Goal: Information Seeking & Learning: Check status

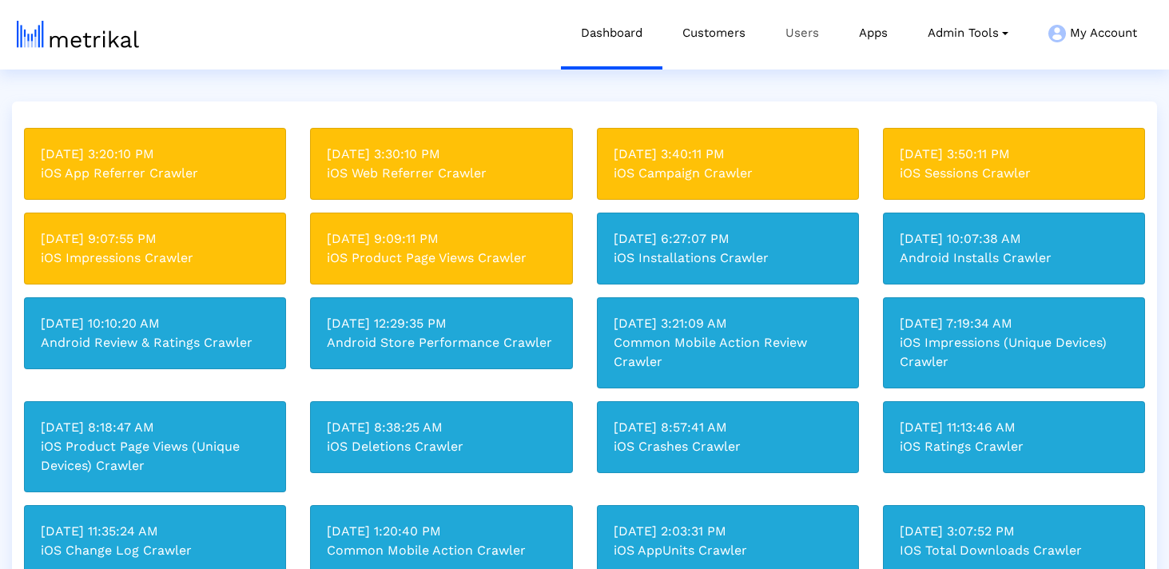
click at [783, 40] on link "Users" at bounding box center [802, 33] width 74 height 66
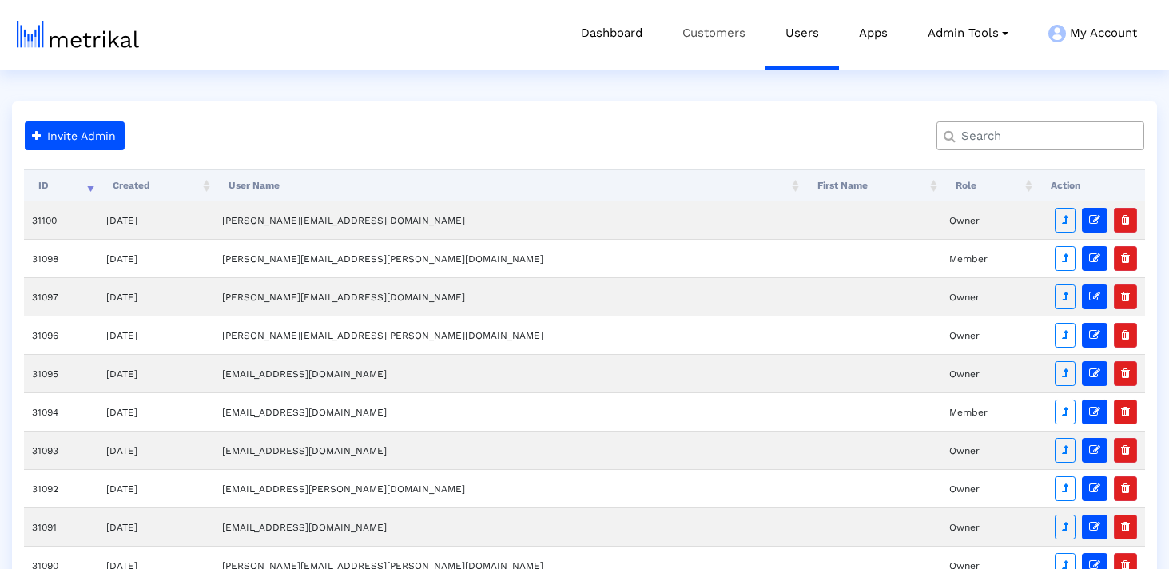
click at [717, 39] on link "Customers" at bounding box center [713, 33] width 103 height 66
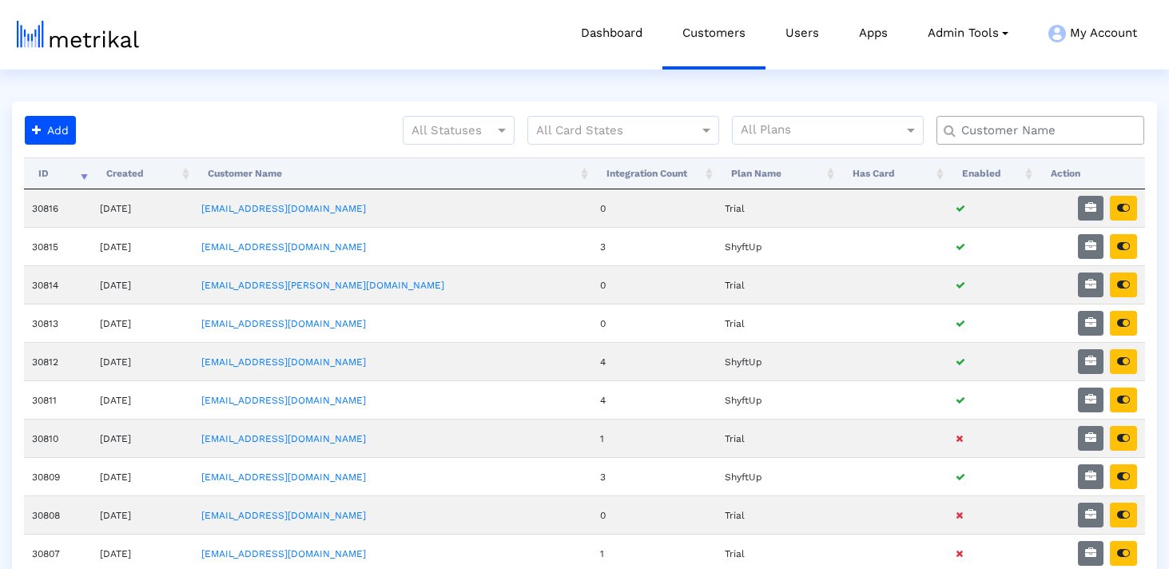
click at [1002, 136] on input "text" at bounding box center [1044, 130] width 188 height 17
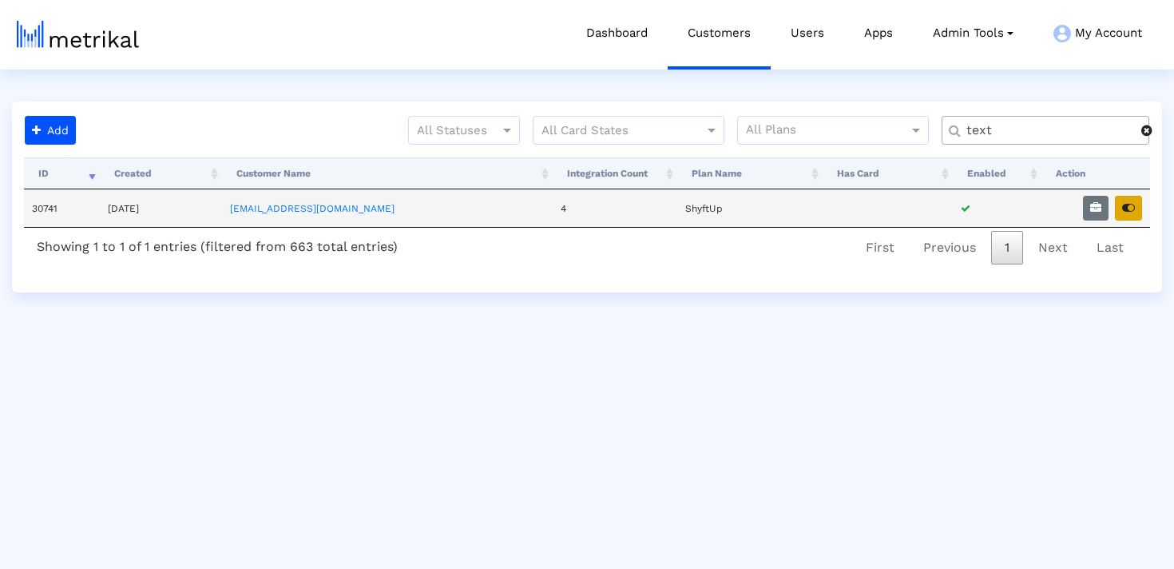
type input "text"
click at [1133, 213] on icon "button" at bounding box center [1128, 207] width 13 height 11
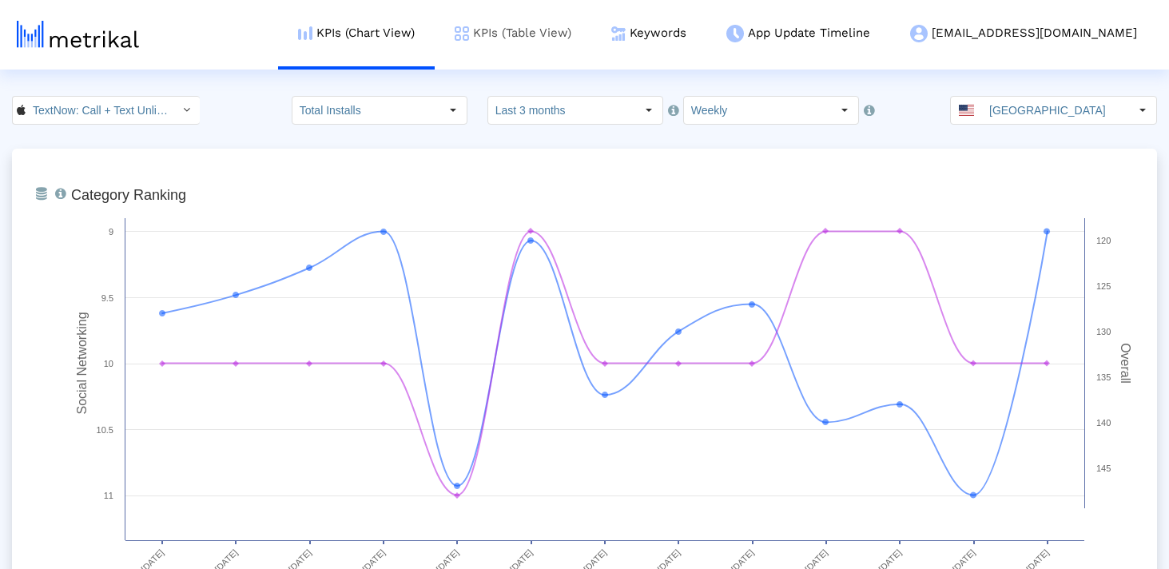
click at [591, 31] on link "KPIs (Table View)" at bounding box center [513, 33] width 157 height 66
click at [591, 37] on link "KPIs (Table View)" at bounding box center [513, 33] width 157 height 66
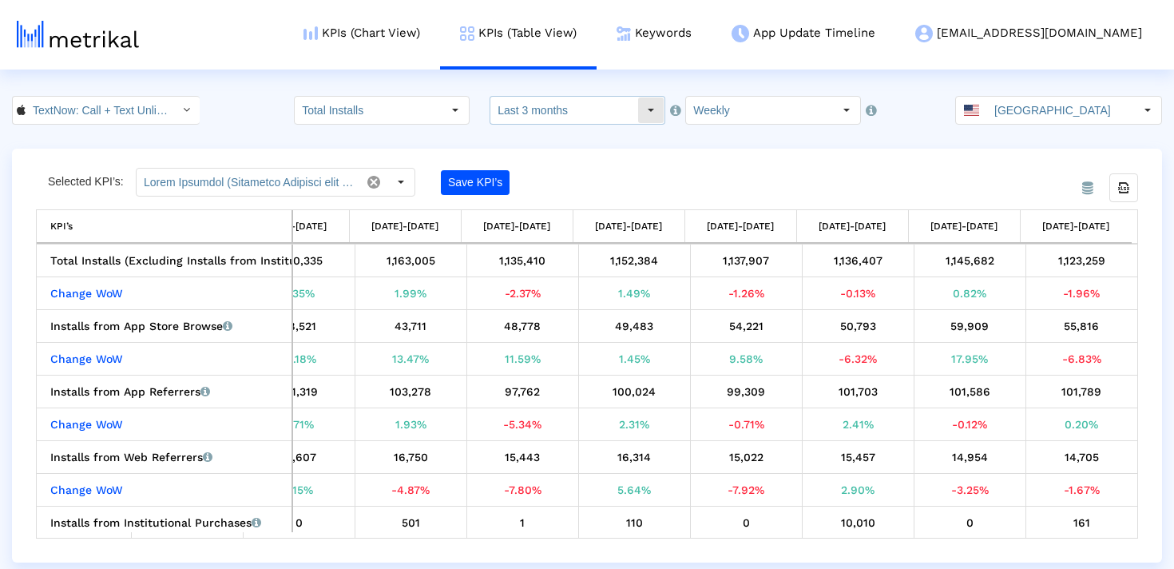
click at [558, 120] on input "Last 3 months" at bounding box center [564, 110] width 147 height 27
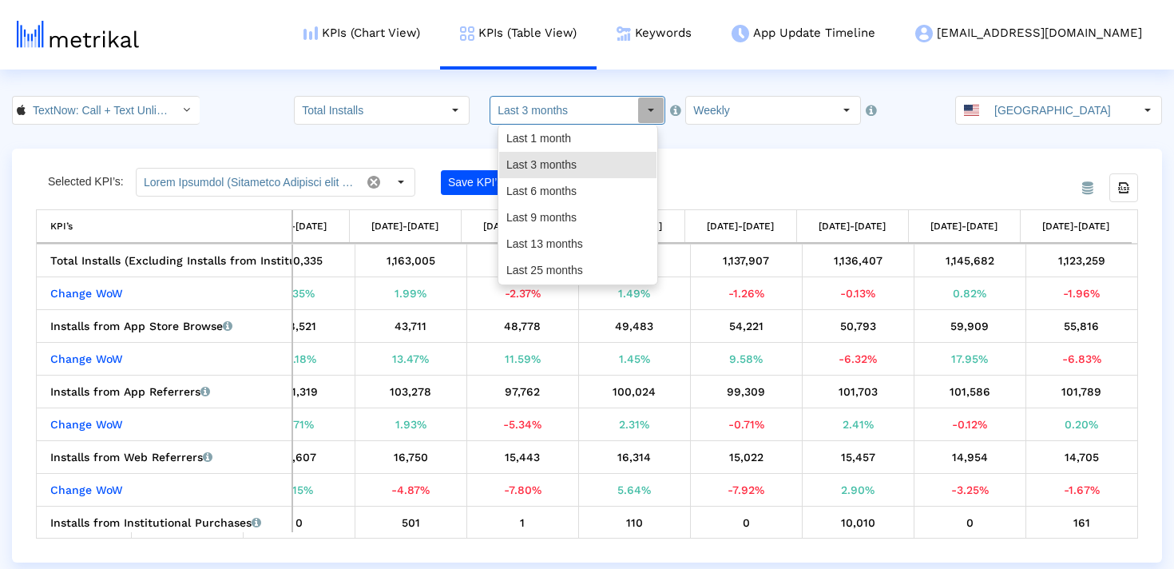
click at [787, 177] on div "Selected KPI’s: Save KPI’s" at bounding box center [449, 182] width 827 height 29
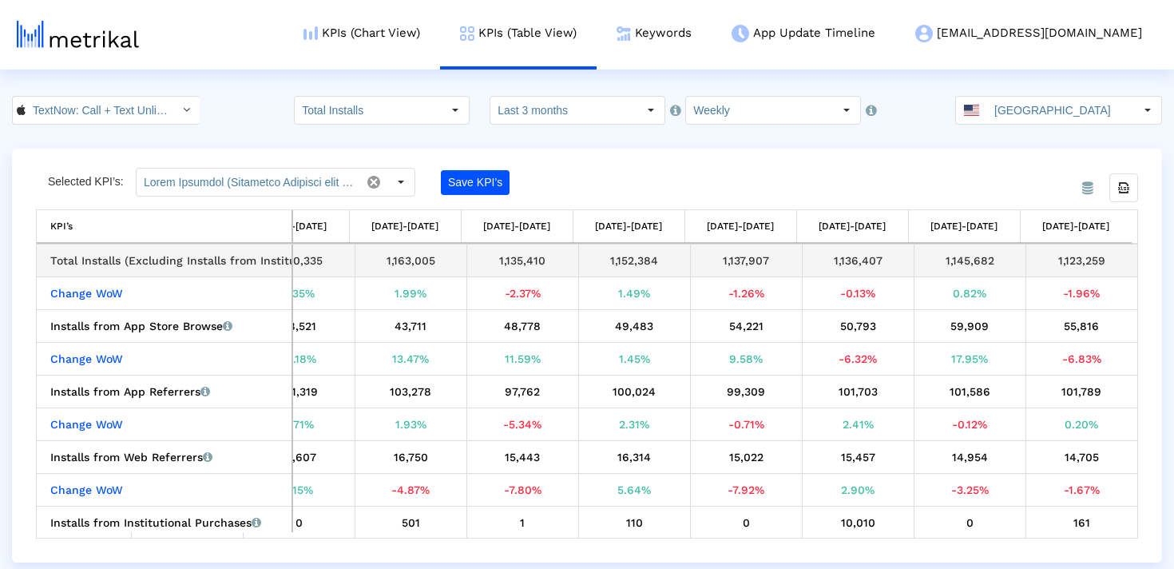
drag, startPoint x: 1047, startPoint y: 257, endPoint x: 1124, endPoint y: 257, distance: 77.5
click at [1124, 257] on div "1,123,259" at bounding box center [1082, 260] width 101 height 21
copy div "1,123,259"
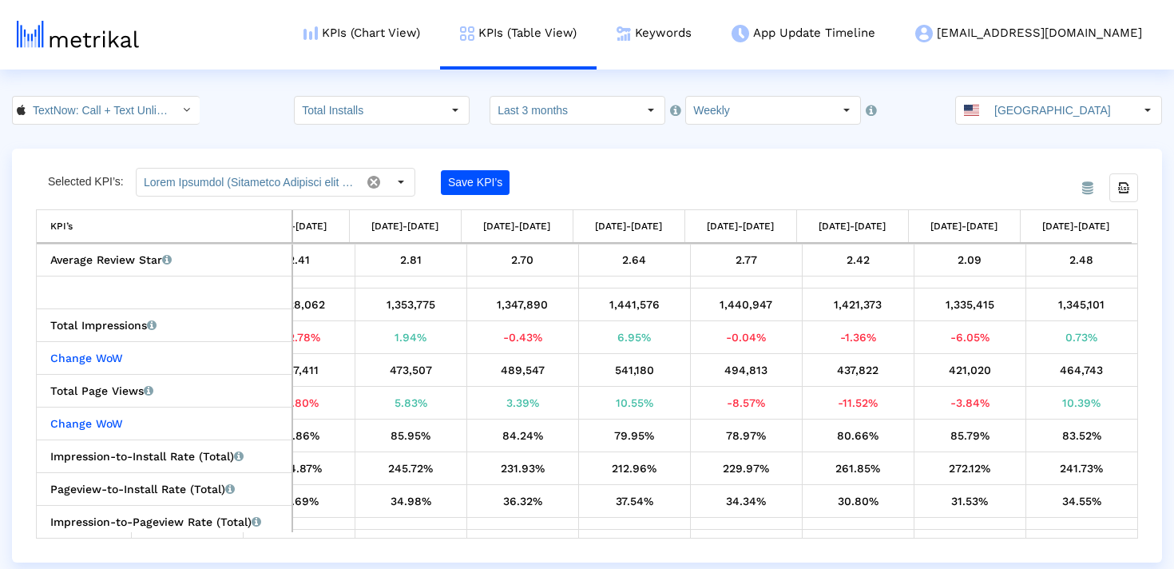
scroll to position [1295, 0]
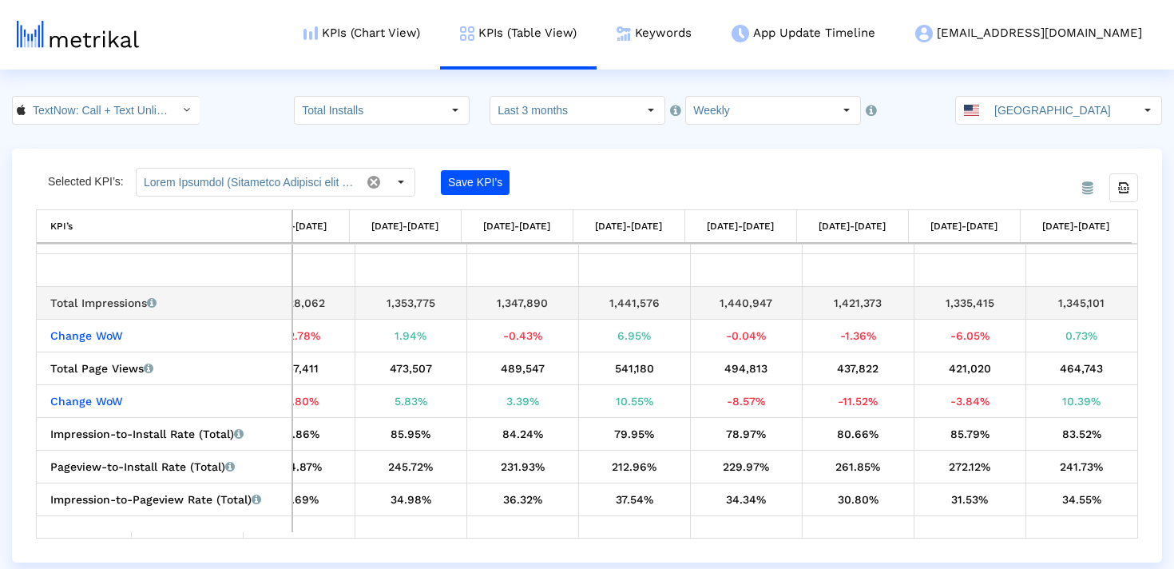
click at [1084, 306] on div "1,345,101" at bounding box center [1082, 302] width 101 height 21
copy tbody "1,345,101 Change WoW"
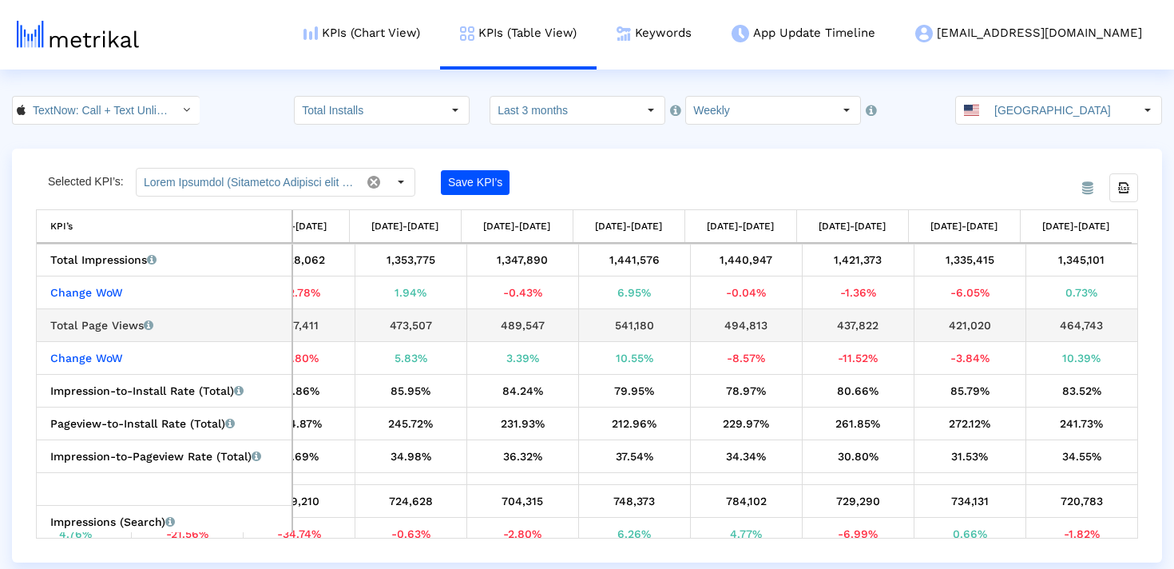
scroll to position [1359, 0]
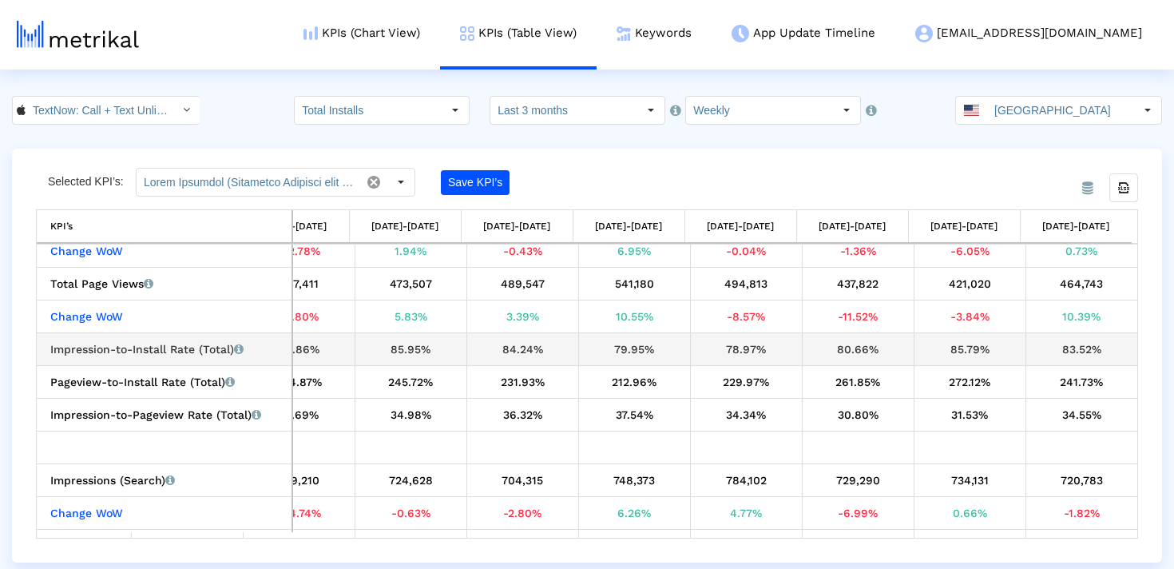
drag, startPoint x: 1100, startPoint y: 348, endPoint x: 1012, endPoint y: 348, distance: 87.9
click at [1012, 348] on tr "Impression-to-Install Rate (Total) Percentage of users who installed the app af…" at bounding box center [283, 348] width 1710 height 33
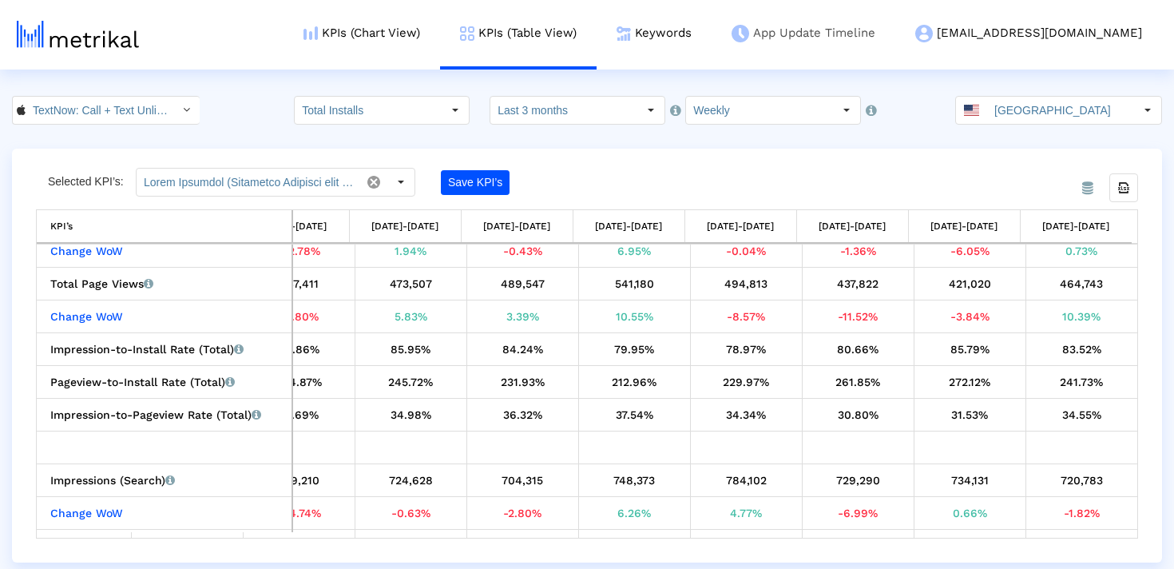
copy tr "83.52%"
click at [1018, 113] on input "[GEOGRAPHIC_DATA]" at bounding box center [1060, 110] width 147 height 27
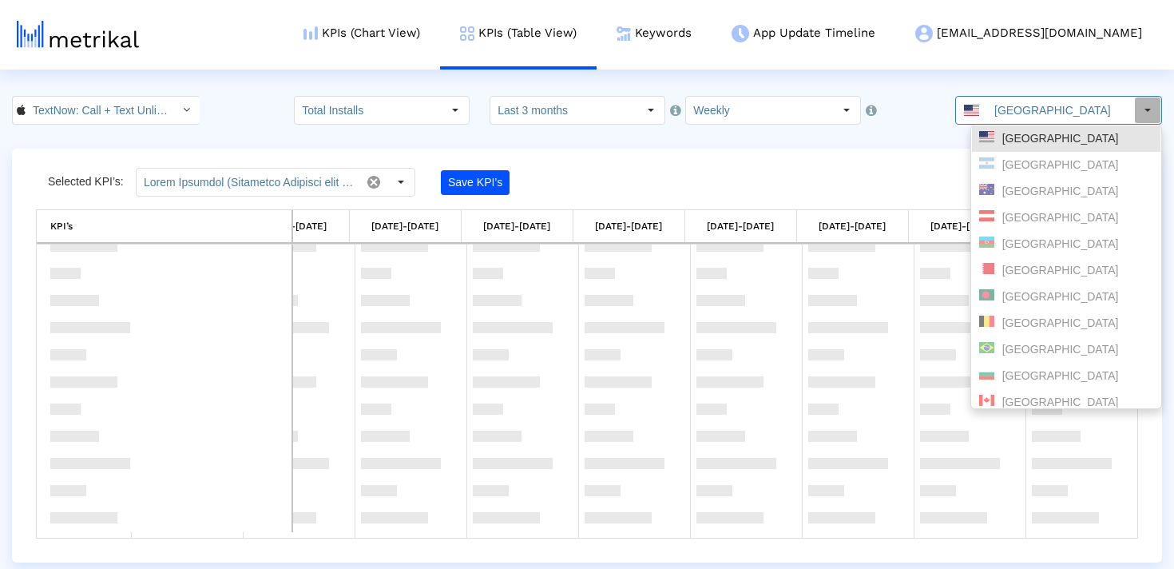
scroll to position [0, 0]
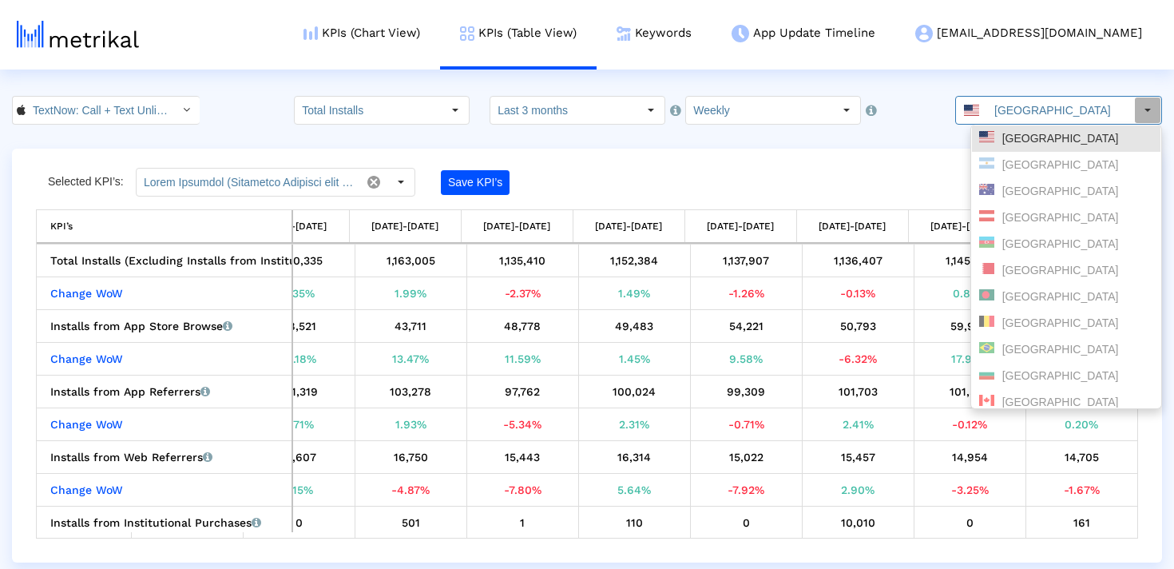
click at [801, 166] on div "From Database Selected KPI’s: Save KPI’s Export all data KPI’s KPI’s [DATE]-[DA…" at bounding box center [587, 356] width 1150 height 414
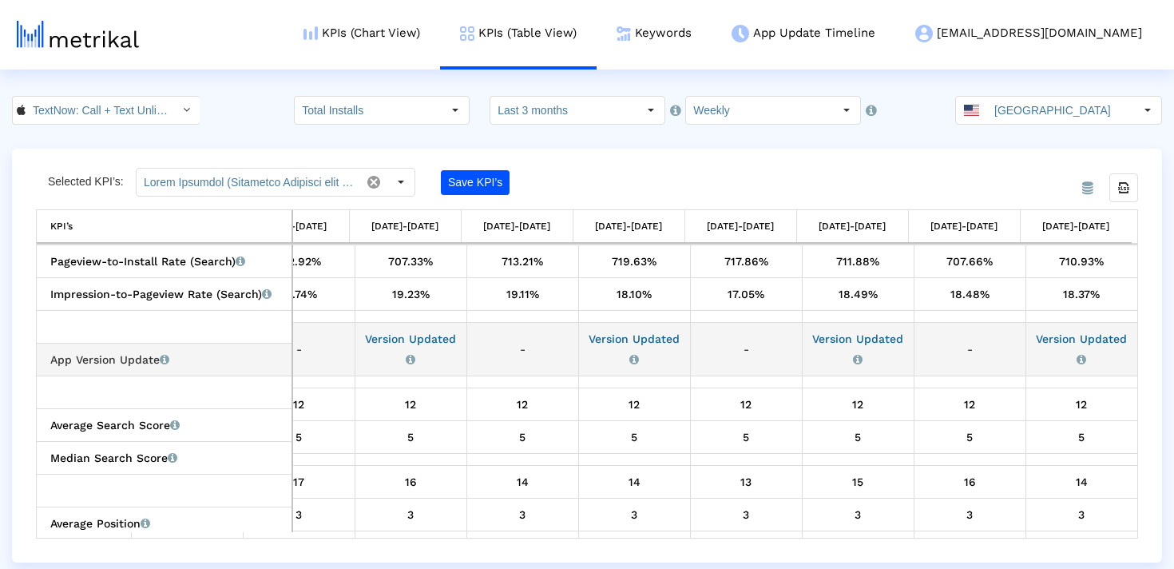
scroll to position [1842, 0]
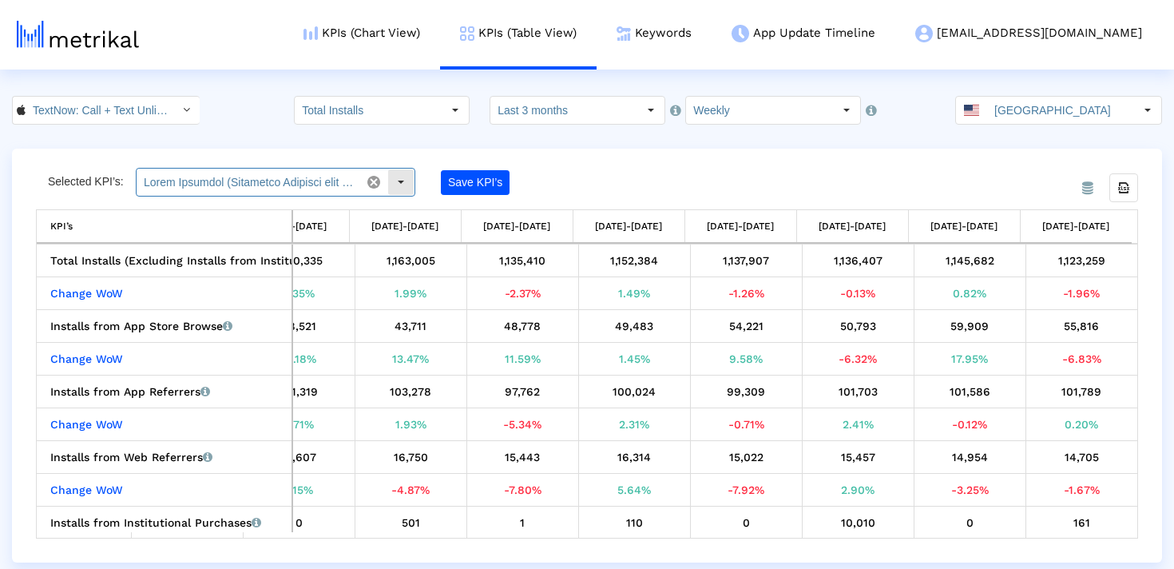
click at [325, 181] on input "text" at bounding box center [249, 182] width 224 height 27
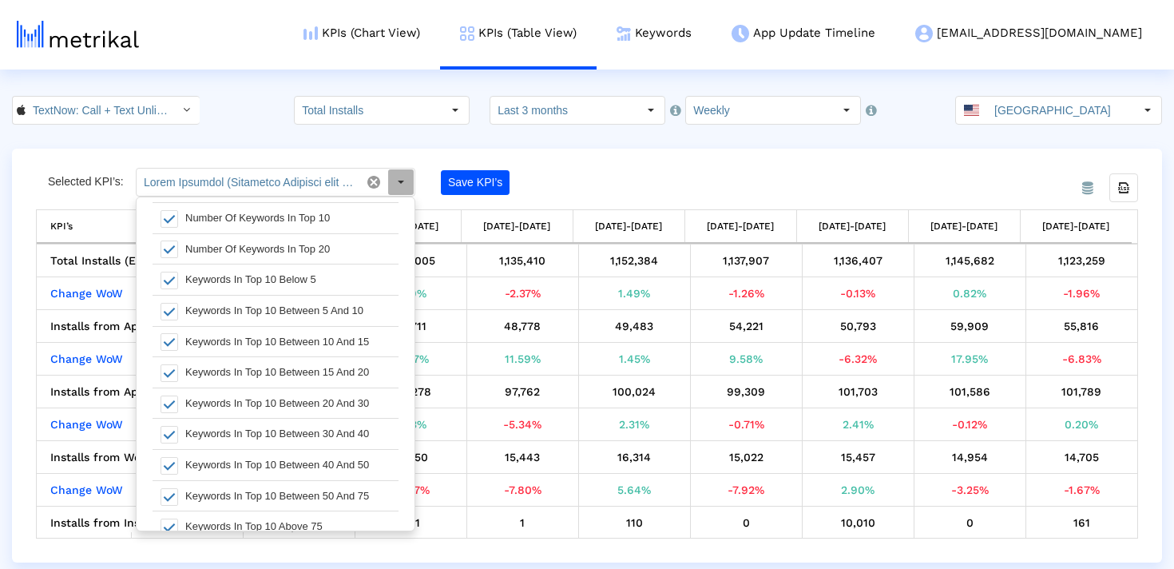
click at [6, 416] on div "From Database Selected KPI’s: Save KPI’s Export all data KPI’s KPI’s [DATE]-[DA…" at bounding box center [587, 356] width 1174 height 414
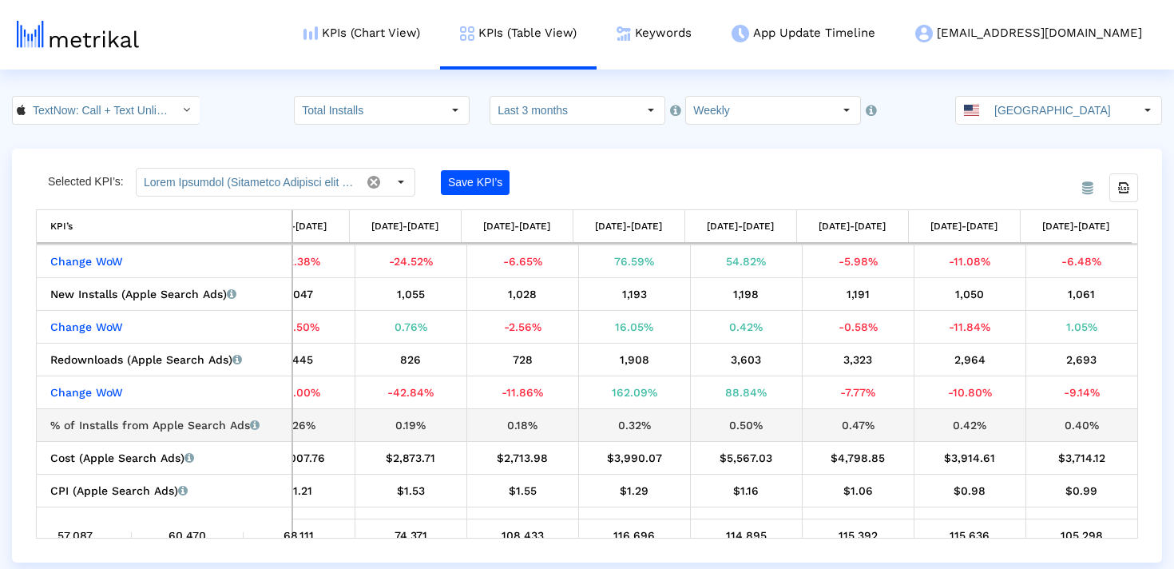
scroll to position [658, 0]
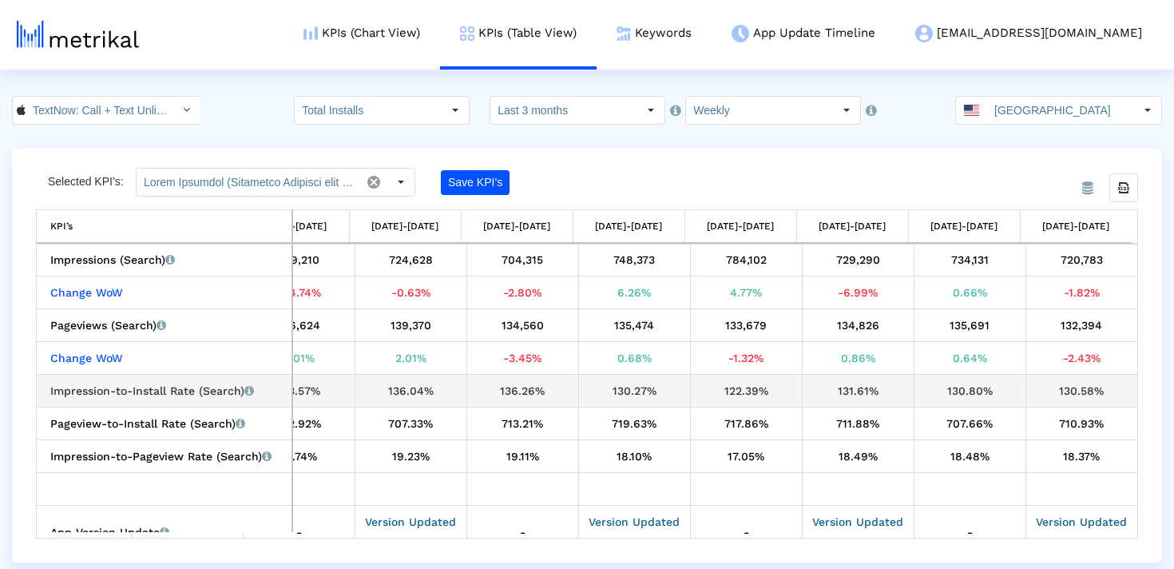
drag, startPoint x: 1118, startPoint y: 389, endPoint x: 1019, endPoint y: 390, distance: 99.1
click at [1019, 390] on tr "Impression-to-Install Rate (Search) Percentage of users who installed the app a…" at bounding box center [283, 390] width 1710 height 33
copy tr "130.58%"
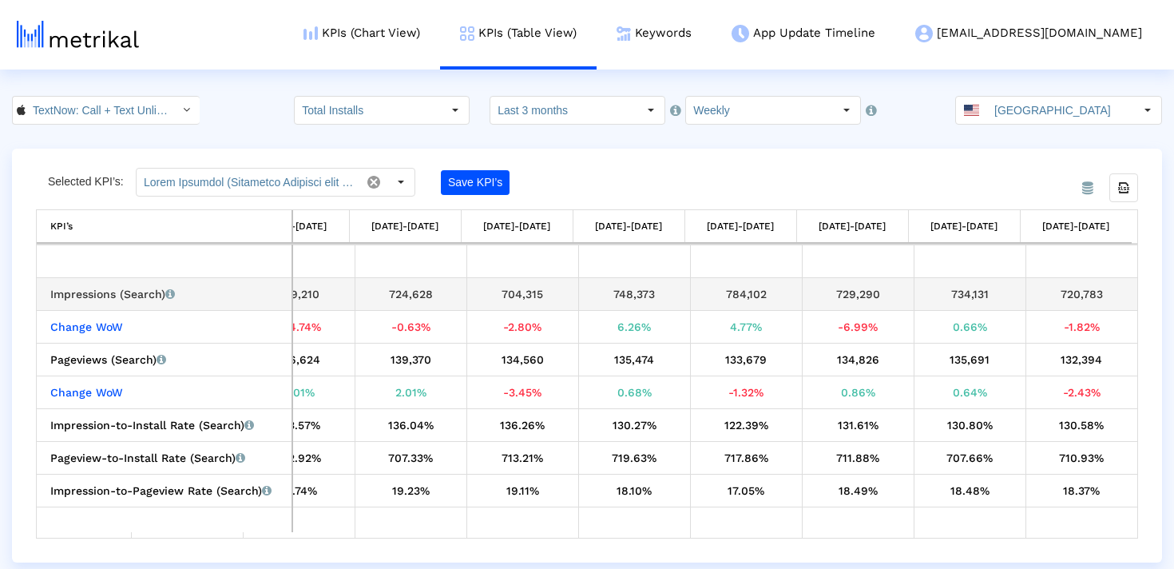
drag, startPoint x: 1098, startPoint y: 294, endPoint x: 1025, endPoint y: 294, distance: 72.7
click at [1026, 293] on td "720,783" at bounding box center [1082, 293] width 112 height 33
copy div "720,783"
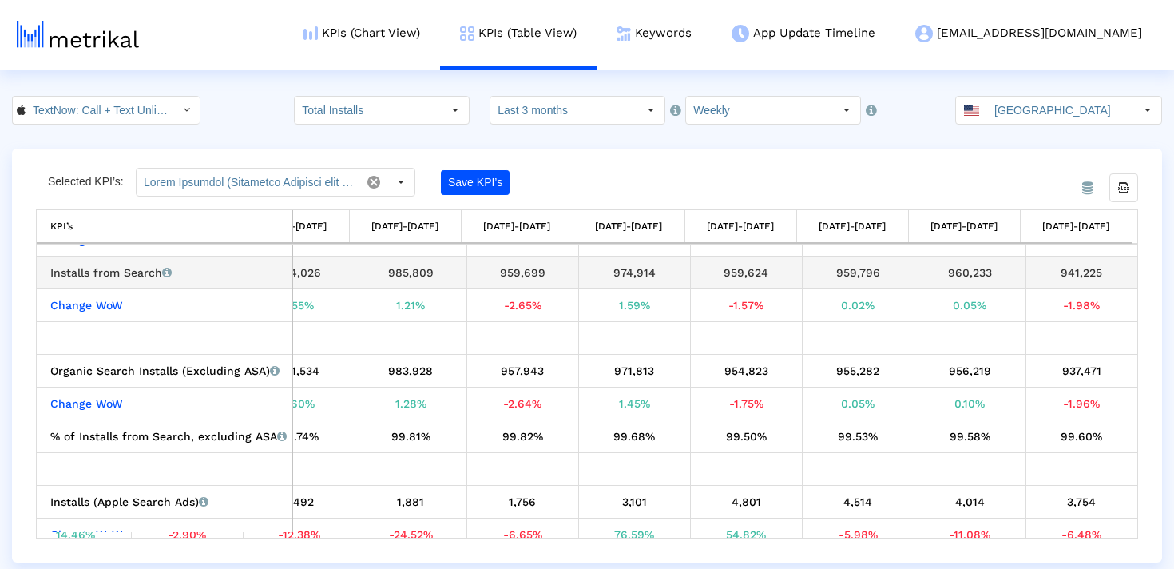
click at [1083, 272] on div "941,225" at bounding box center [1082, 272] width 101 height 21
copy div "941,225"
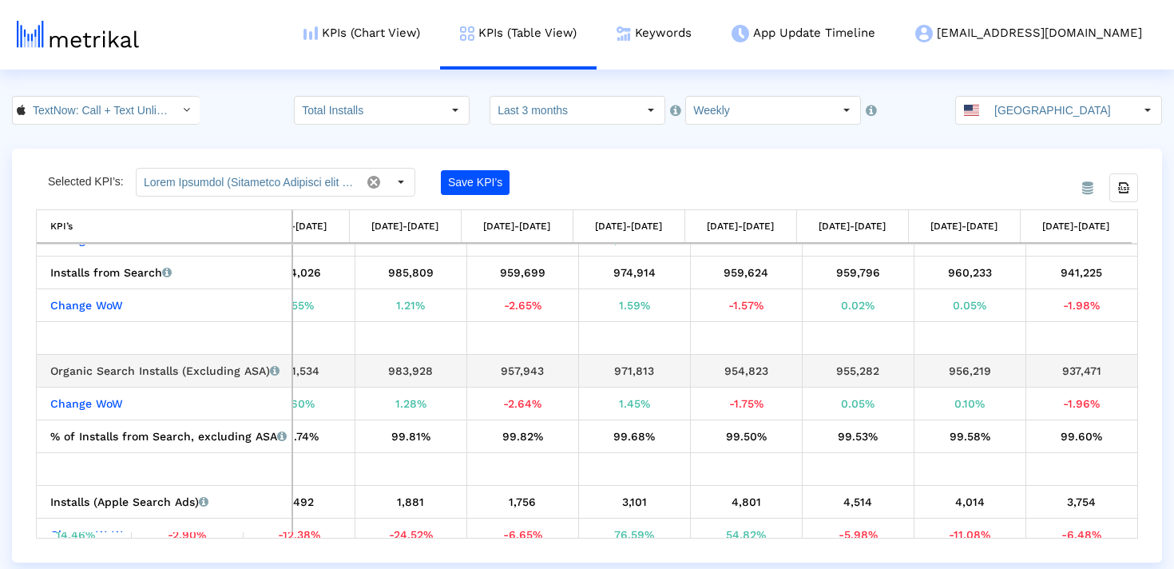
click at [1079, 371] on div "937,471" at bounding box center [1082, 370] width 101 height 21
copy tbody "937,471 Change WoW"
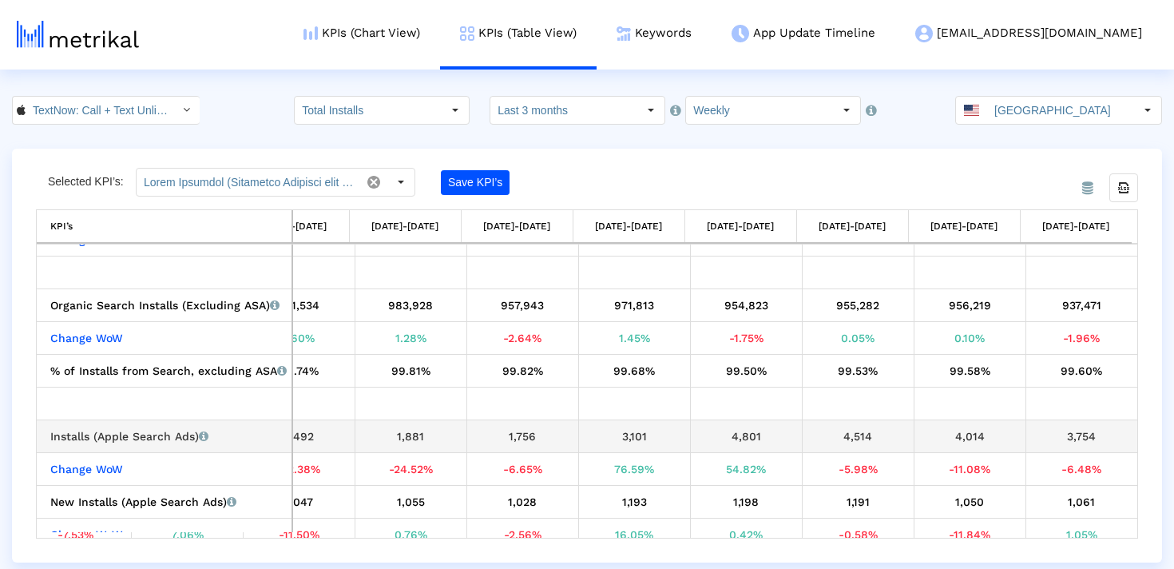
click at [1071, 439] on div "3,754" at bounding box center [1082, 436] width 101 height 21
copy tbody "3,754 Change WoW"
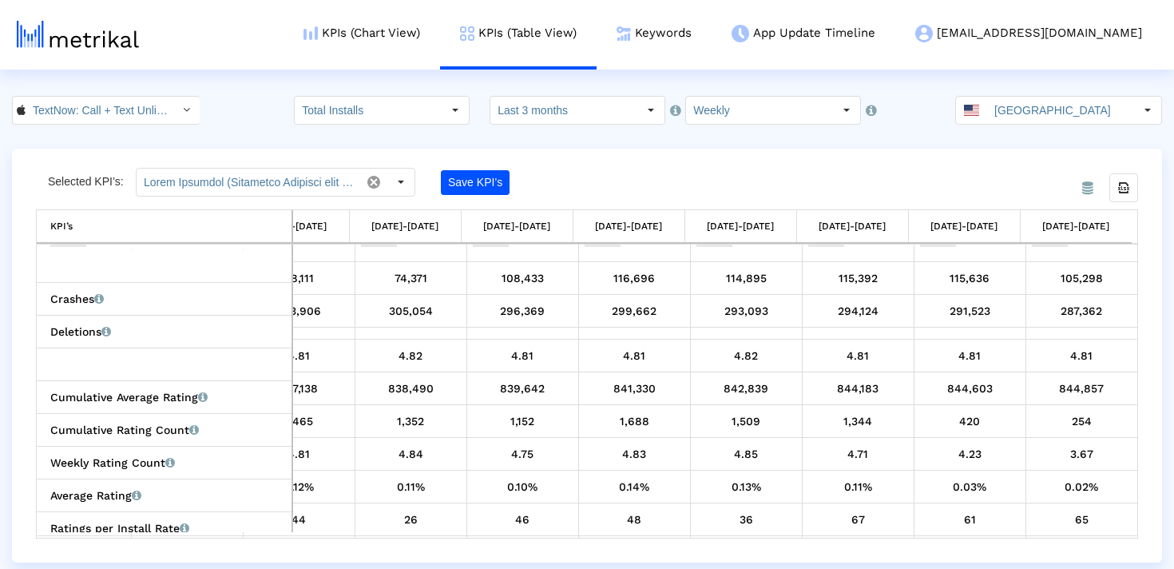
scroll to position [840, 0]
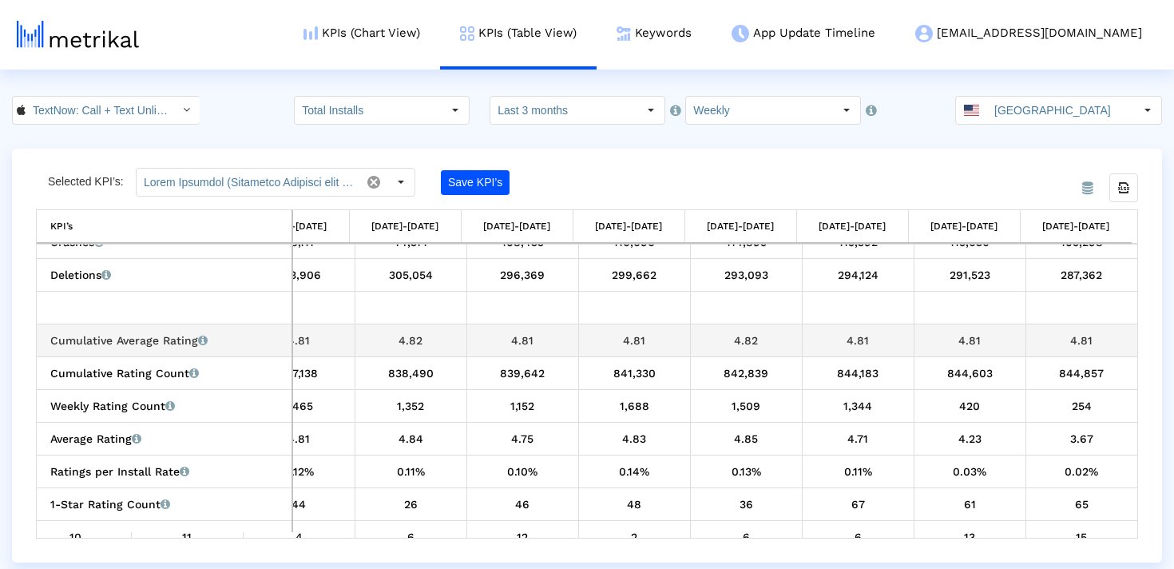
click at [1075, 343] on div "4.81" at bounding box center [1082, 340] width 101 height 21
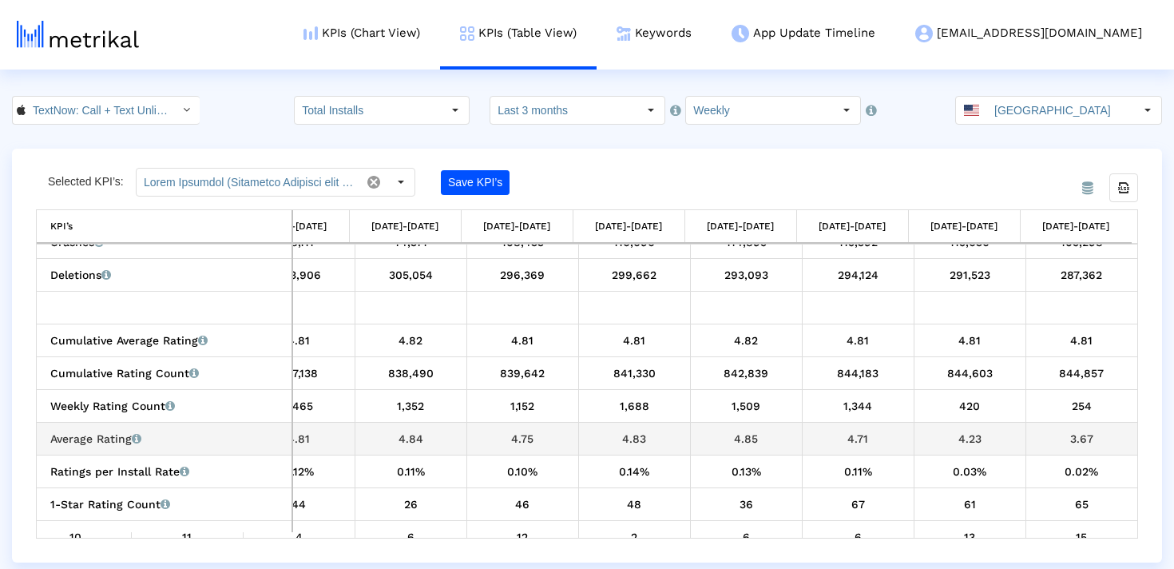
click at [1060, 435] on div "3.67" at bounding box center [1082, 438] width 101 height 21
copy div "3.67"
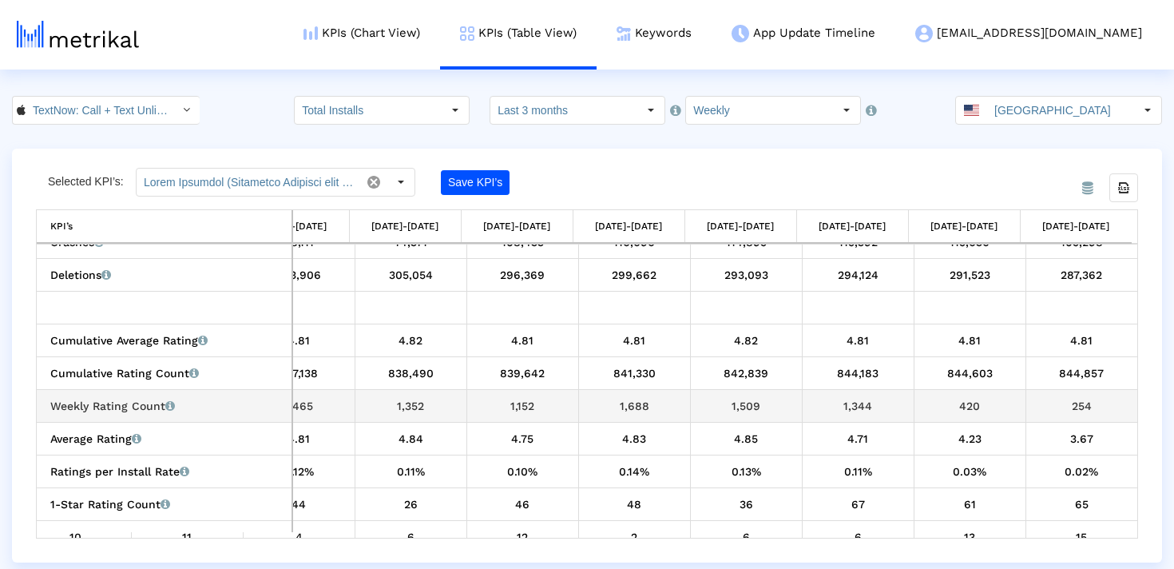
click at [1073, 409] on div "254" at bounding box center [1082, 405] width 101 height 21
copy tbody "254 Average Rating Average of star ratings that the app received in that time p…"
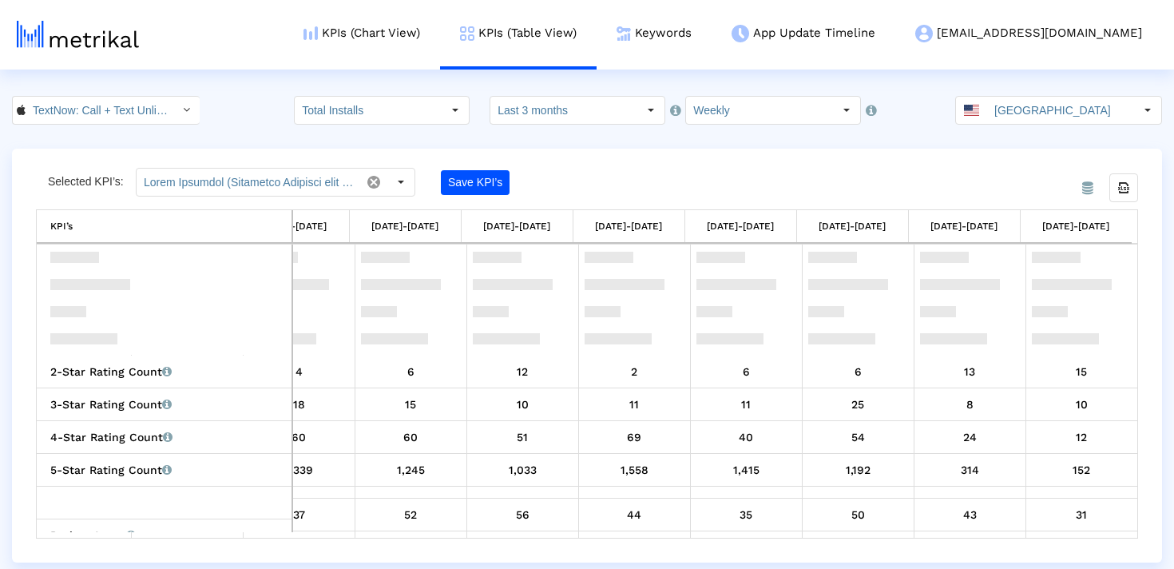
scroll to position [1180, 0]
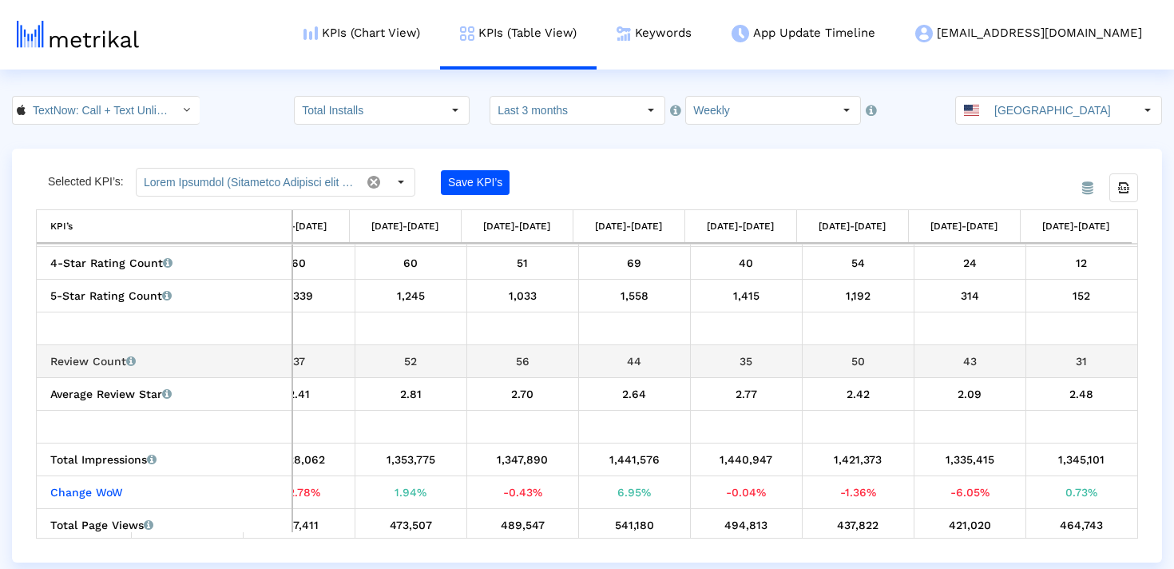
click at [1069, 362] on div "31" at bounding box center [1082, 361] width 101 height 21
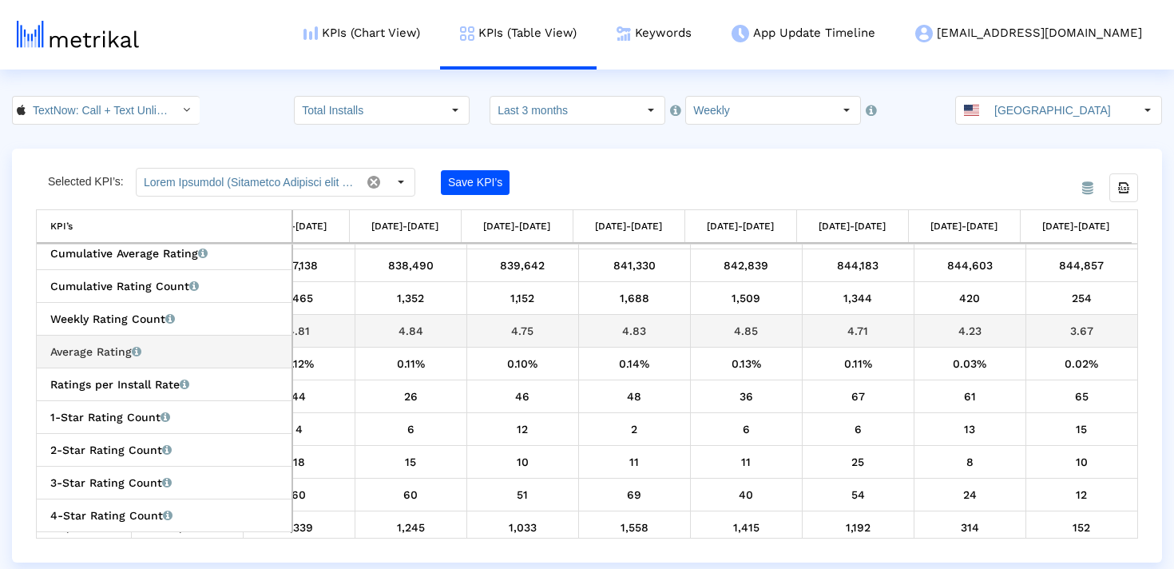
scroll to position [927, 0]
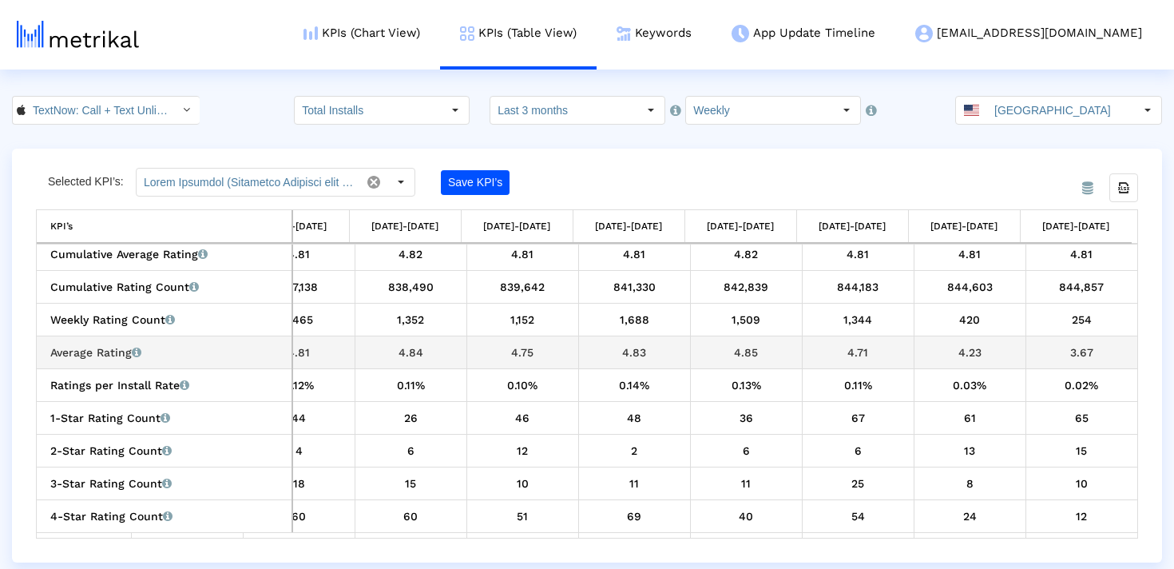
drag, startPoint x: 1095, startPoint y: 346, endPoint x: 1053, endPoint y: 346, distance: 42.3
click at [1053, 346] on div "3.67" at bounding box center [1082, 352] width 101 height 21
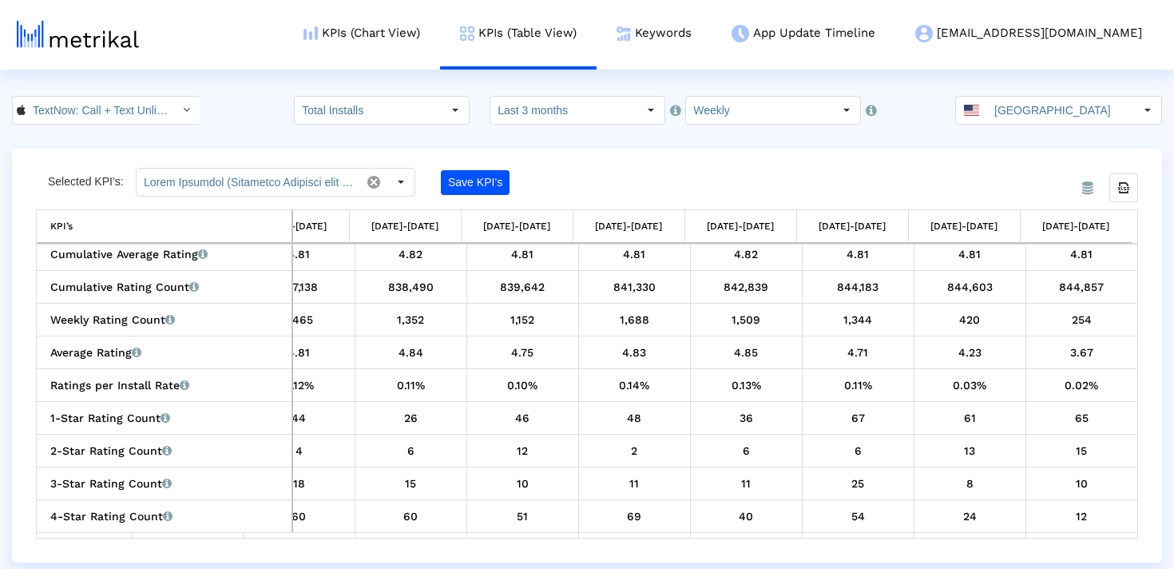
click at [145, 117] on input "TextNow: Call + Text Unlimited < 314716233 >" at bounding box center [98, 110] width 144 height 27
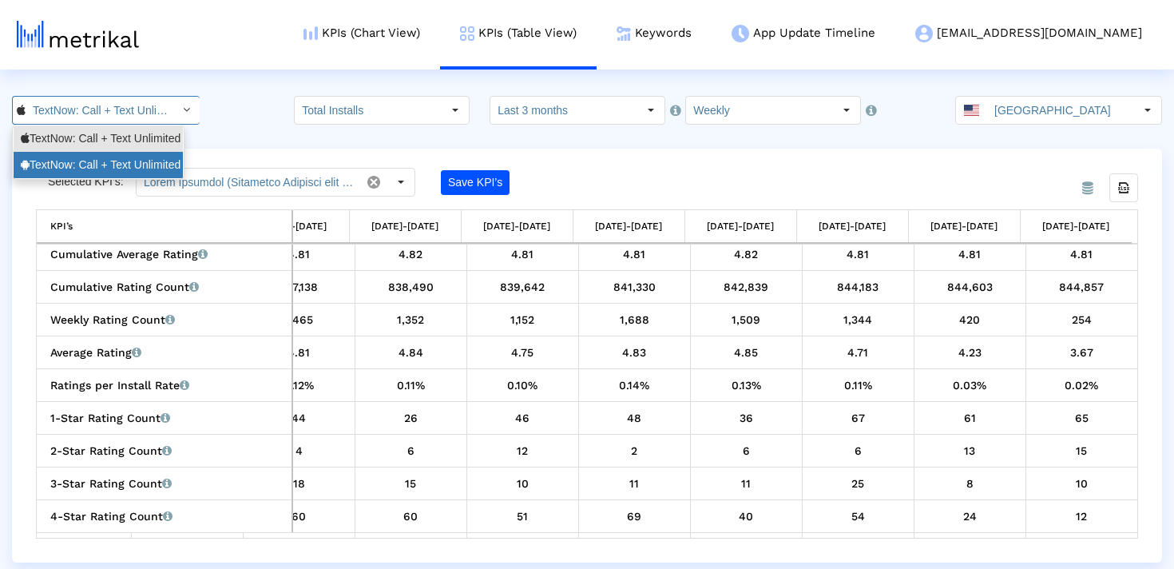
click at [133, 157] on div "TextNow: Call + Text Unlimited <com.enflick.android.TextNow>" at bounding box center [98, 164] width 155 height 15
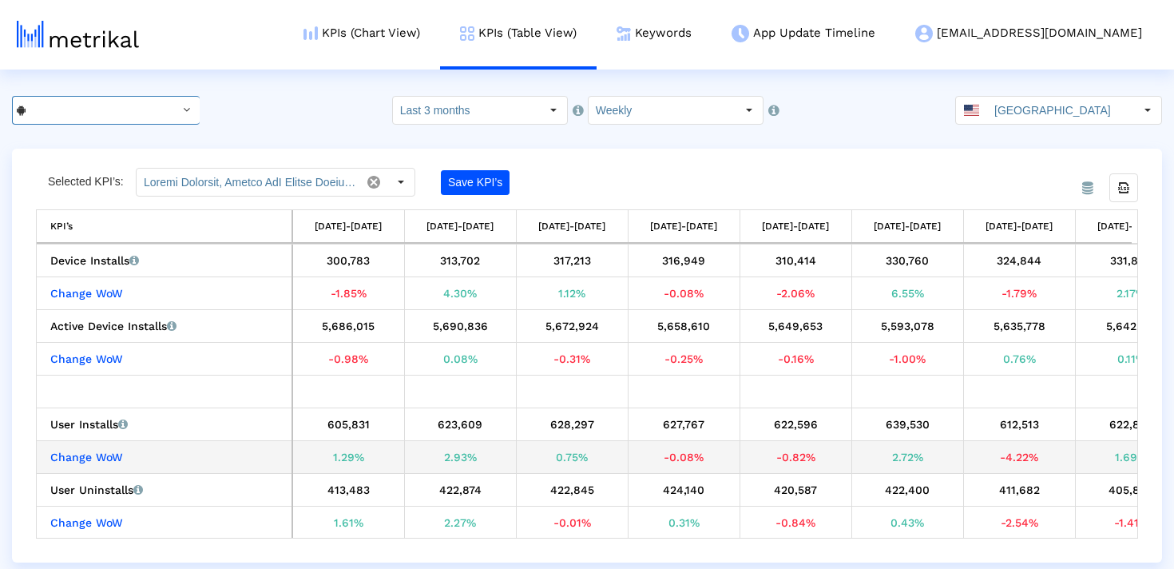
scroll to position [0, 614]
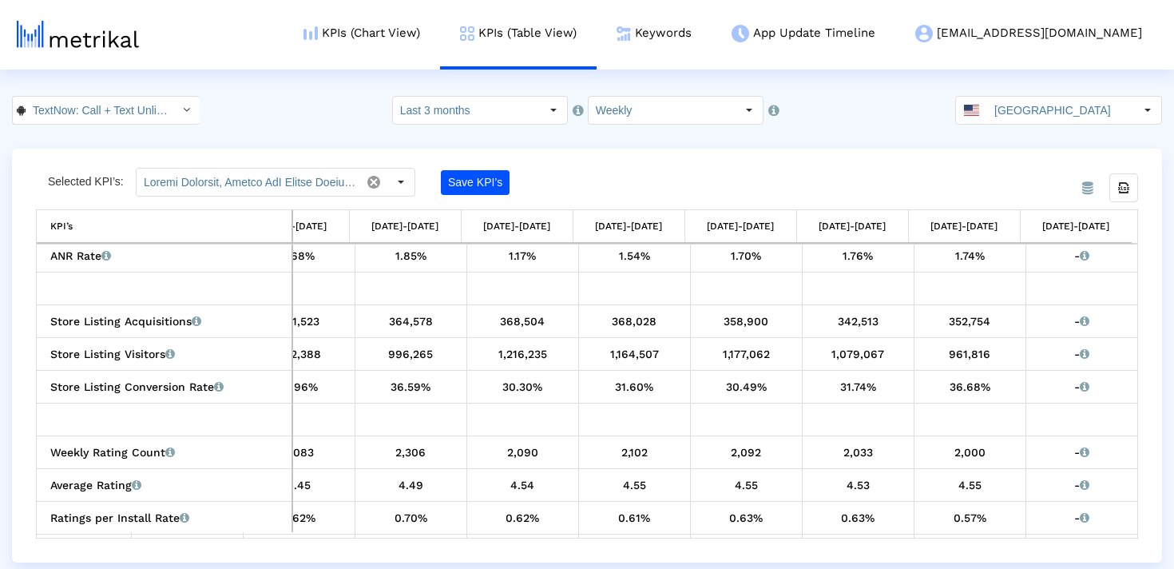
scroll to position [0, 201]
